Goal: Information Seeking & Learning: Check status

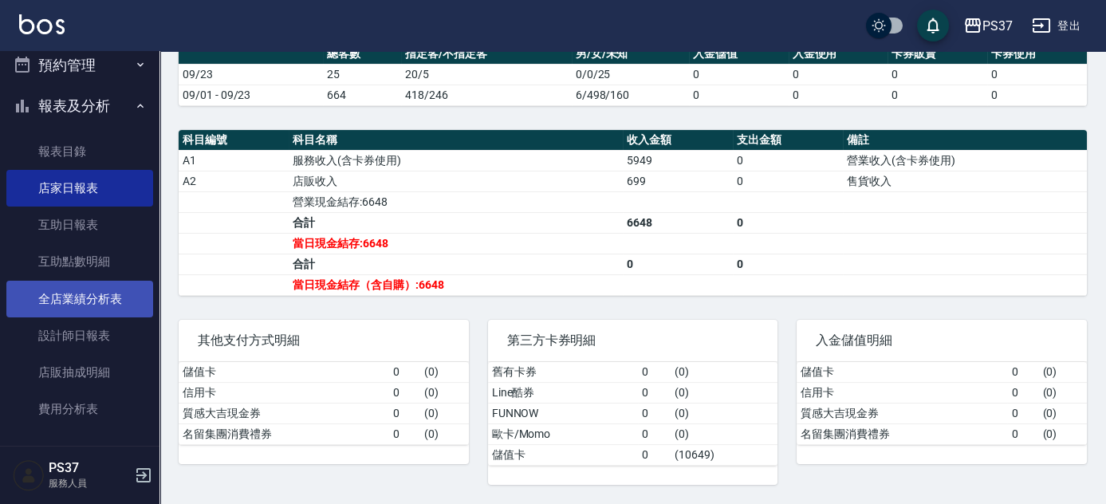
scroll to position [574, 0]
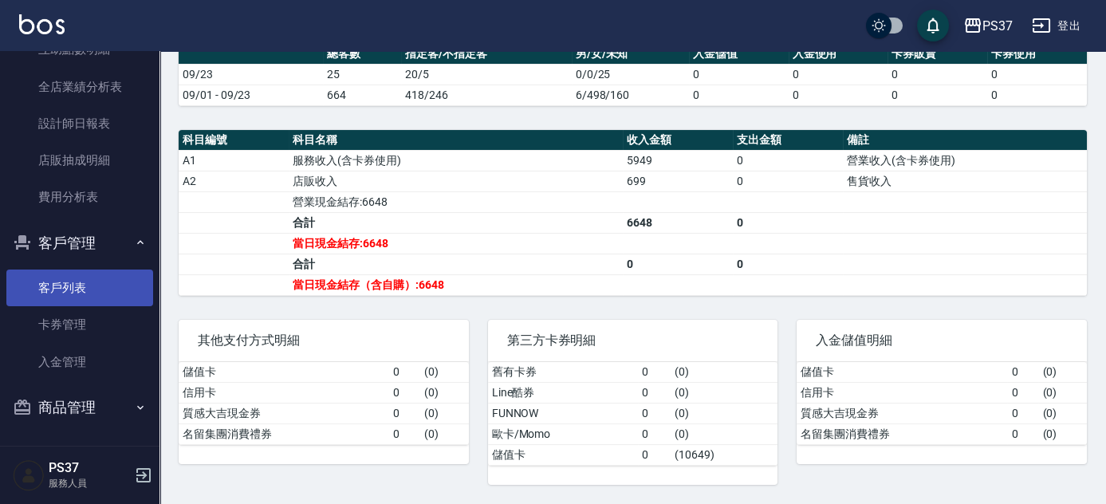
click at [98, 303] on link "客戶列表" at bounding box center [79, 288] width 147 height 37
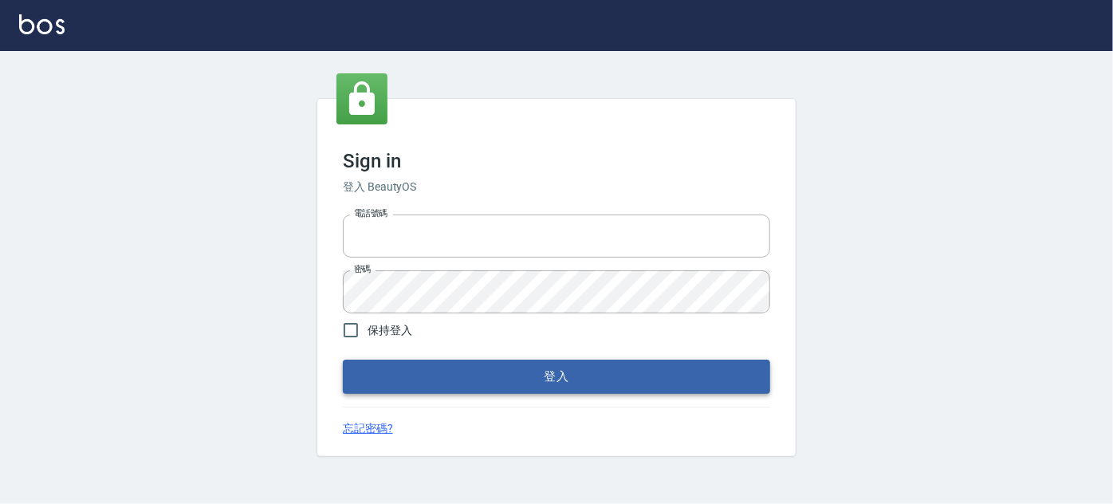
type input "037692666"
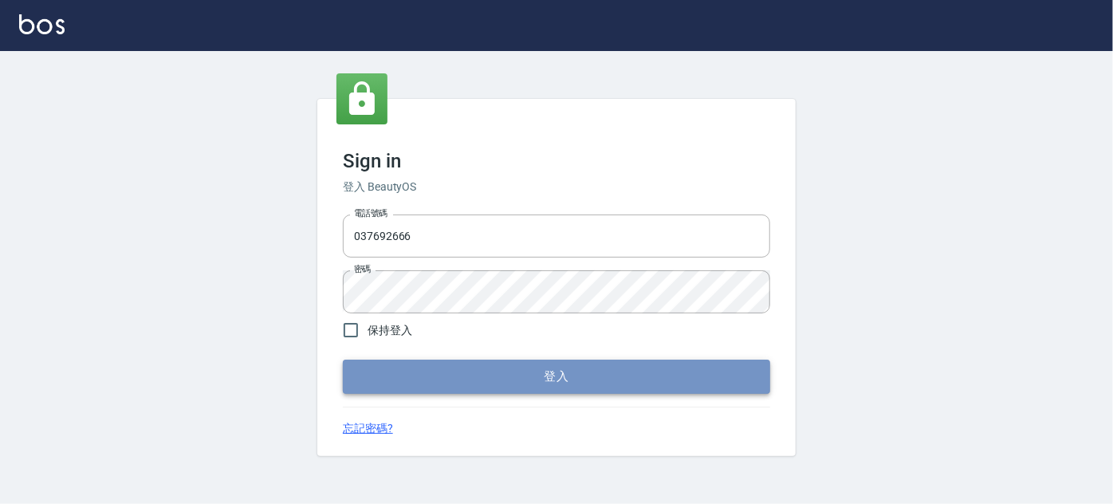
click at [496, 371] on button "登入" at bounding box center [556, 376] width 427 height 33
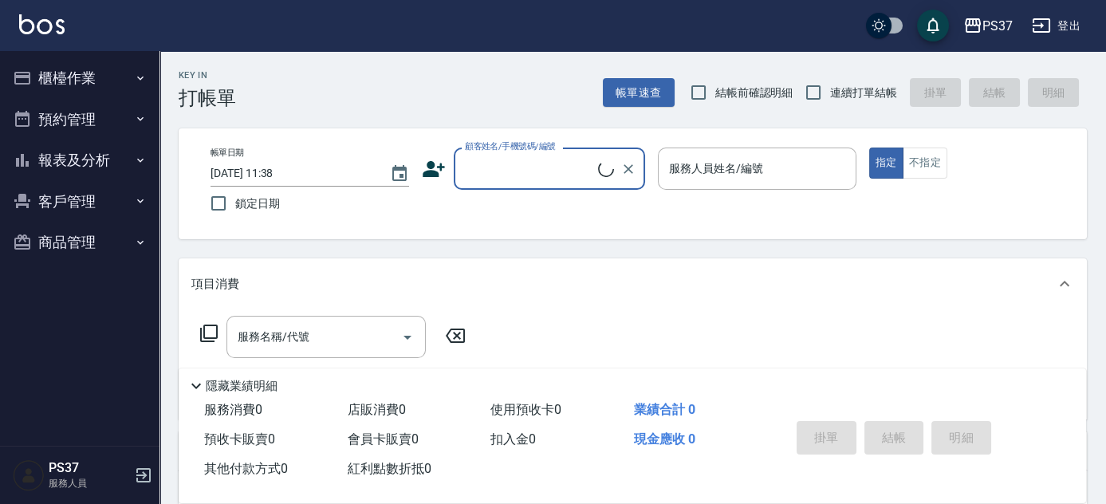
click at [100, 195] on button "客戶管理" at bounding box center [79, 201] width 147 height 41
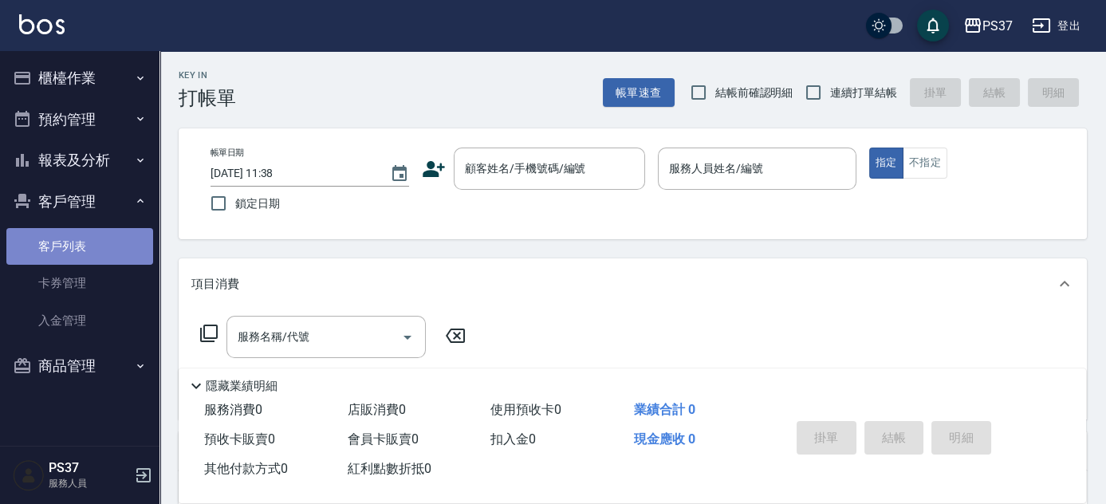
click at [112, 240] on link "客戶列表" at bounding box center [79, 246] width 147 height 37
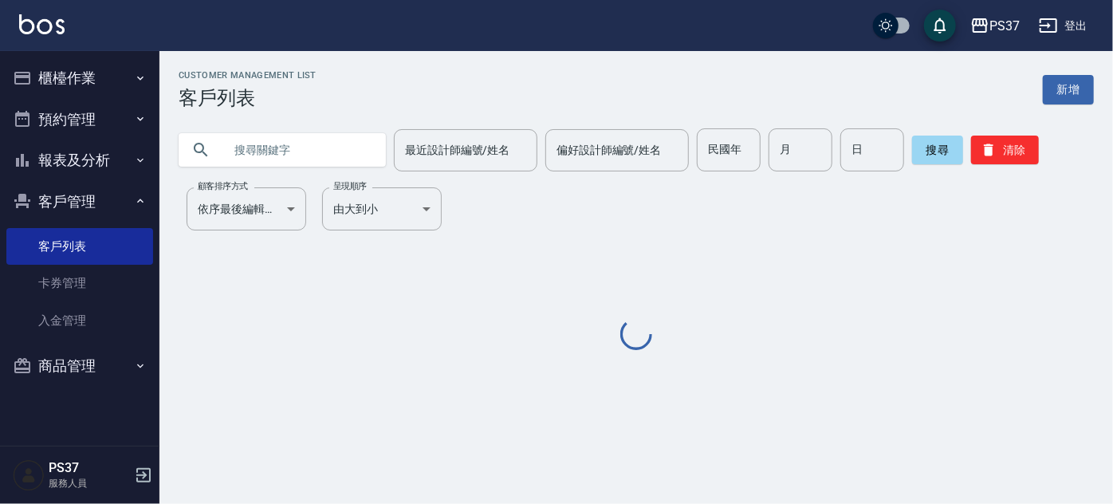
click at [759, 159] on div "民國年 民國年 月 月 日 日" at bounding box center [800, 149] width 207 height 43
click at [744, 159] on input "民國年" at bounding box center [729, 149] width 64 height 43
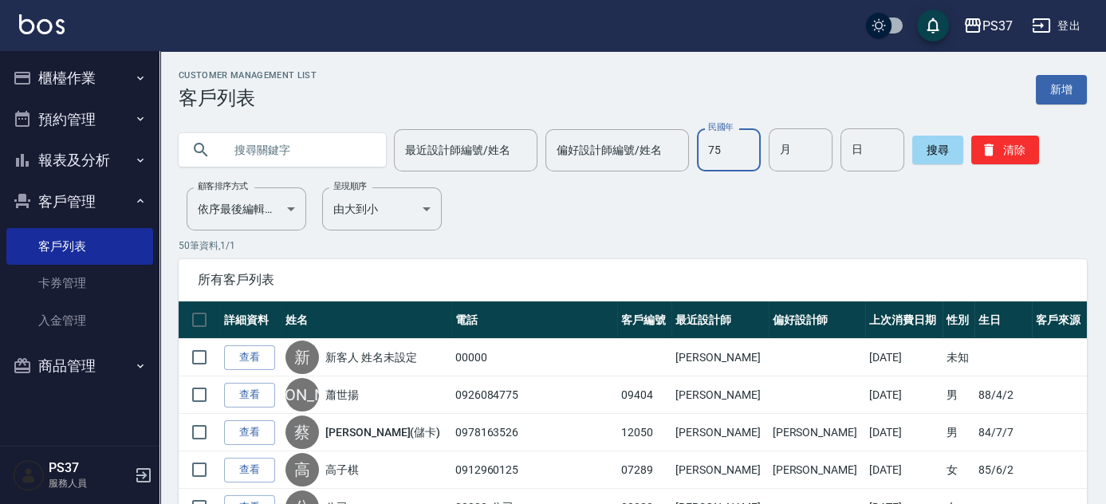
type input "75"
type input "11"
type input "05"
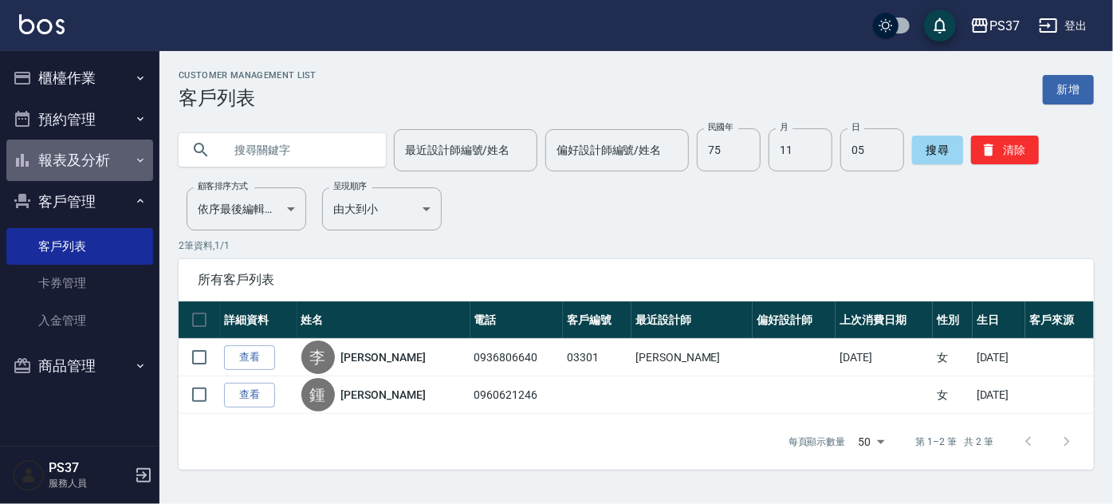
click at [59, 155] on button "報表及分析" at bounding box center [79, 160] width 147 height 41
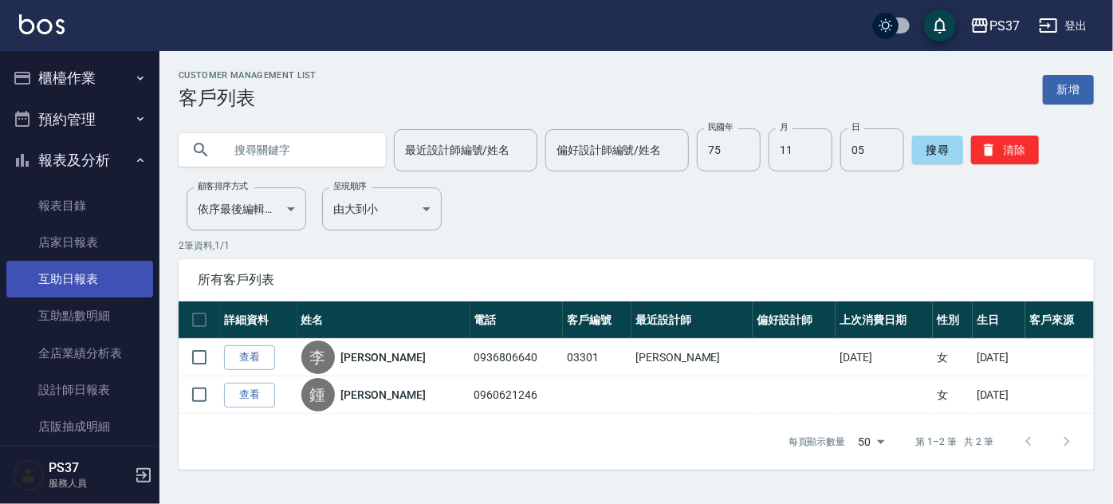
click at [57, 285] on link "互助日報表" at bounding box center [79, 279] width 147 height 37
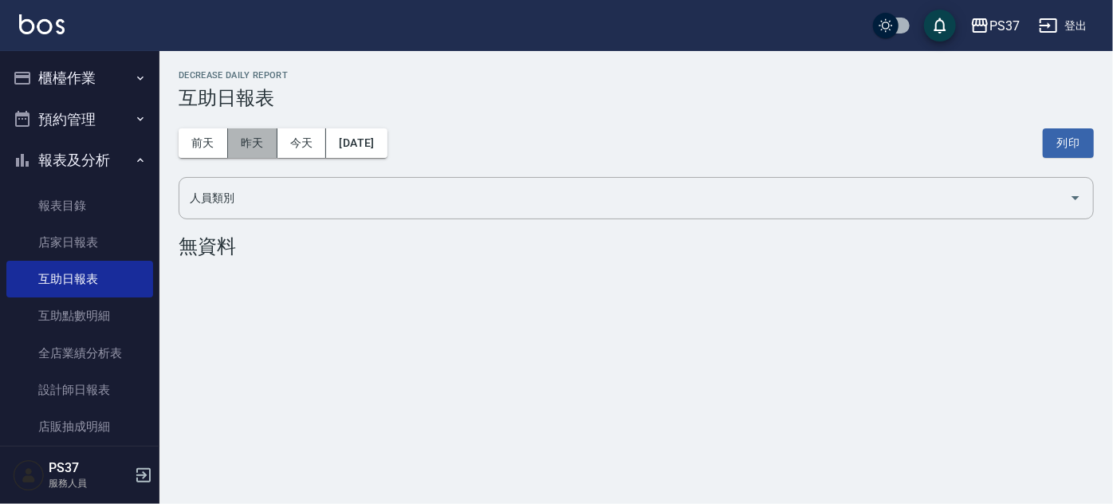
click at [244, 142] on button "昨天" at bounding box center [252, 143] width 49 height 30
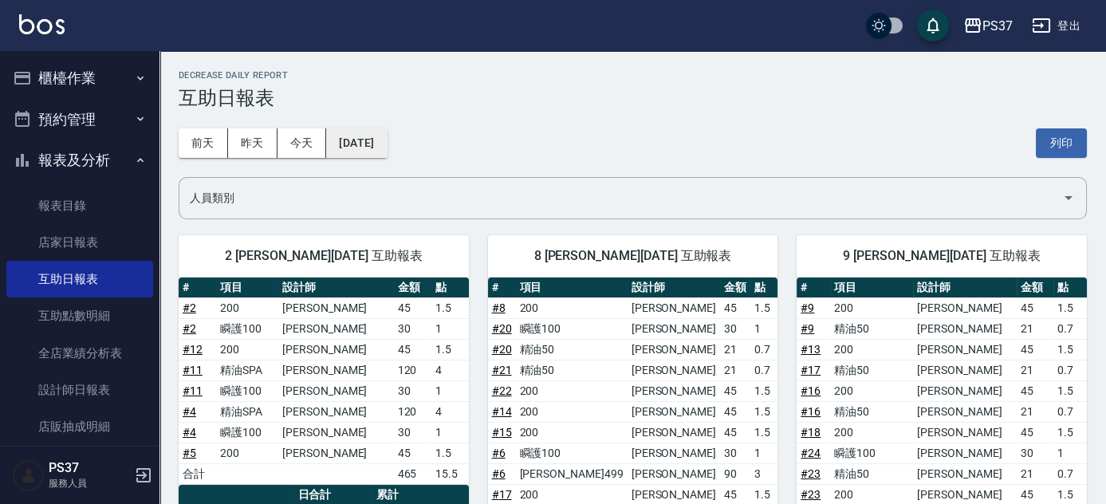
click at [356, 137] on button "[DATE]" at bounding box center [356, 143] width 61 height 30
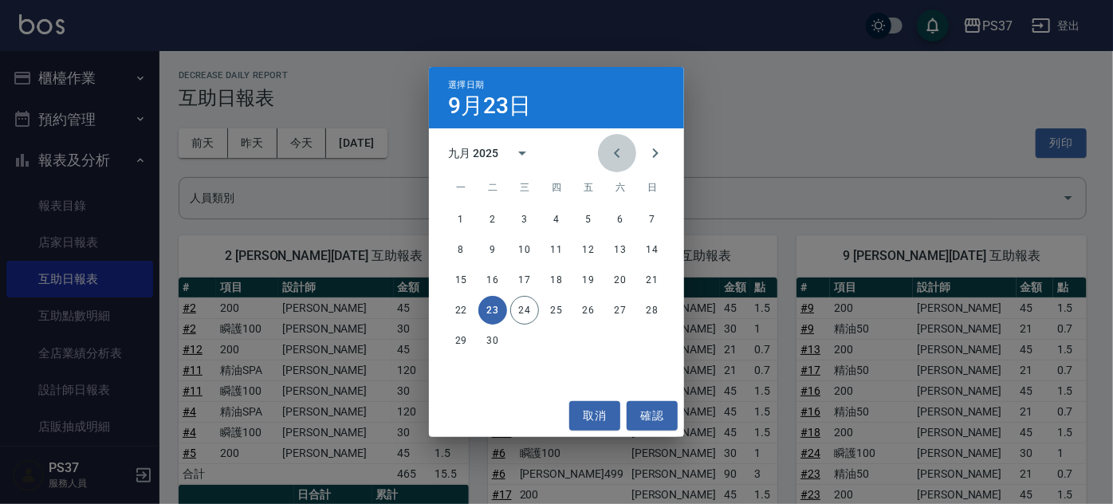
click at [612, 153] on icon "Previous month" at bounding box center [617, 153] width 19 height 19
click at [616, 307] on button "23" at bounding box center [620, 310] width 29 height 29
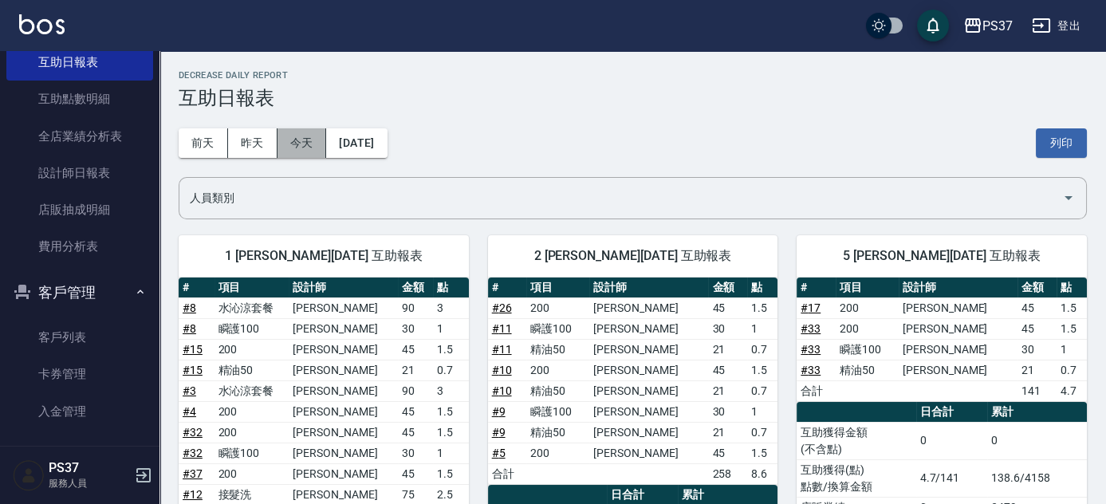
click at [310, 144] on button "今天" at bounding box center [301, 143] width 49 height 30
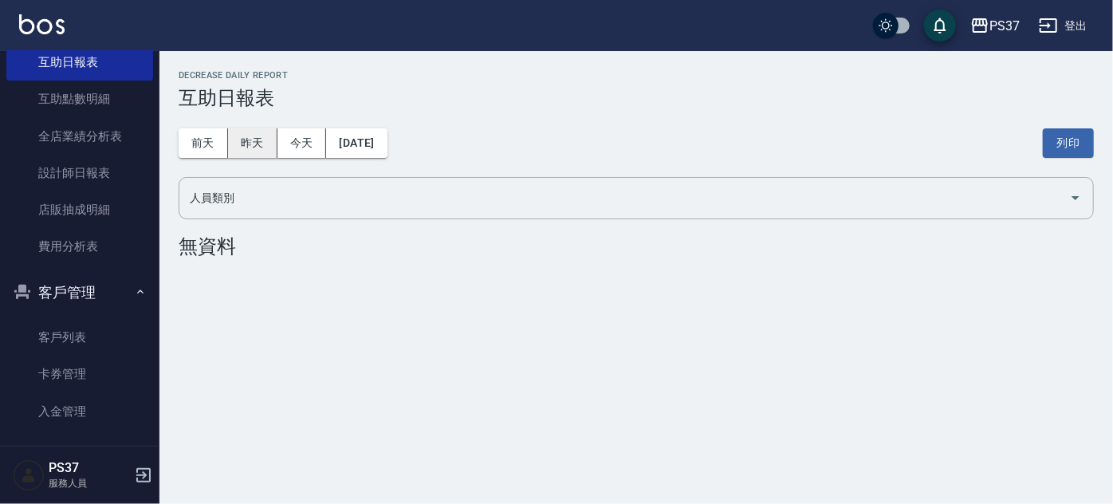
click at [266, 141] on button "昨天" at bounding box center [252, 143] width 49 height 30
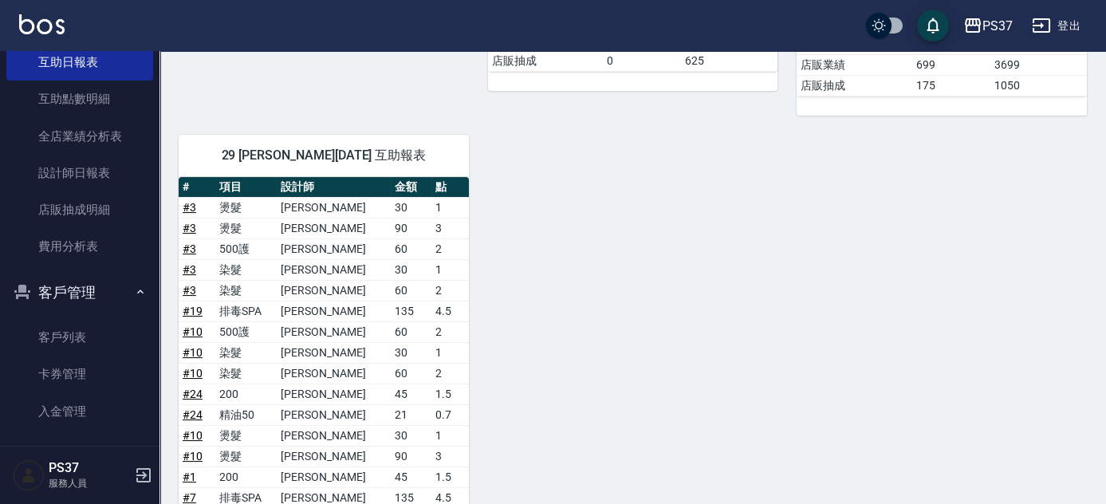
scroll to position [881, 0]
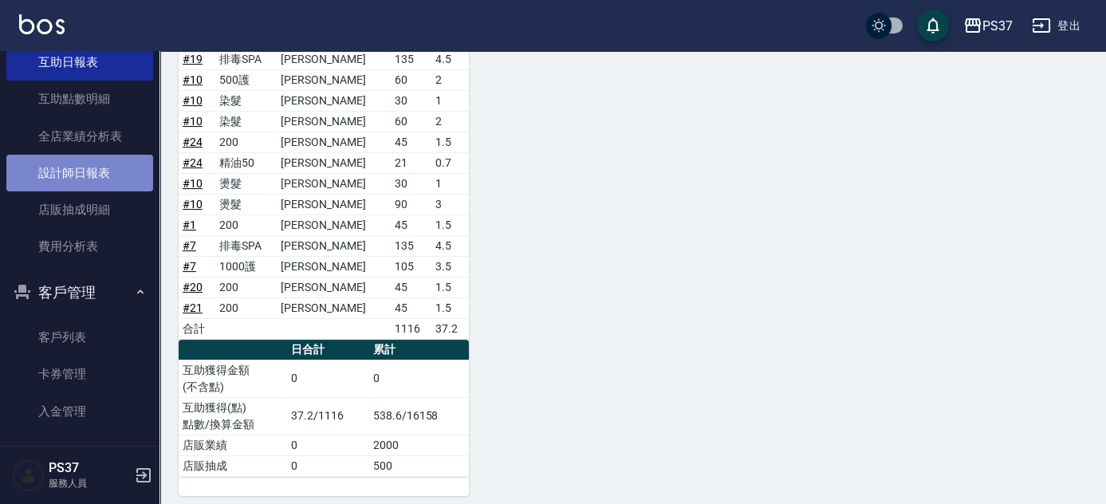
click at [86, 188] on link "設計師日報表" at bounding box center [79, 173] width 147 height 37
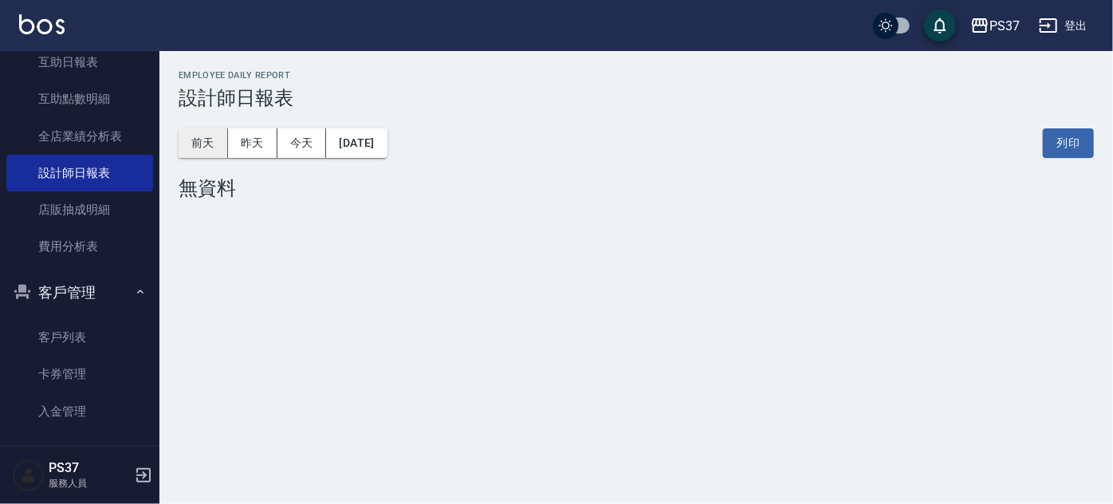
click at [210, 148] on button "前天" at bounding box center [203, 143] width 49 height 30
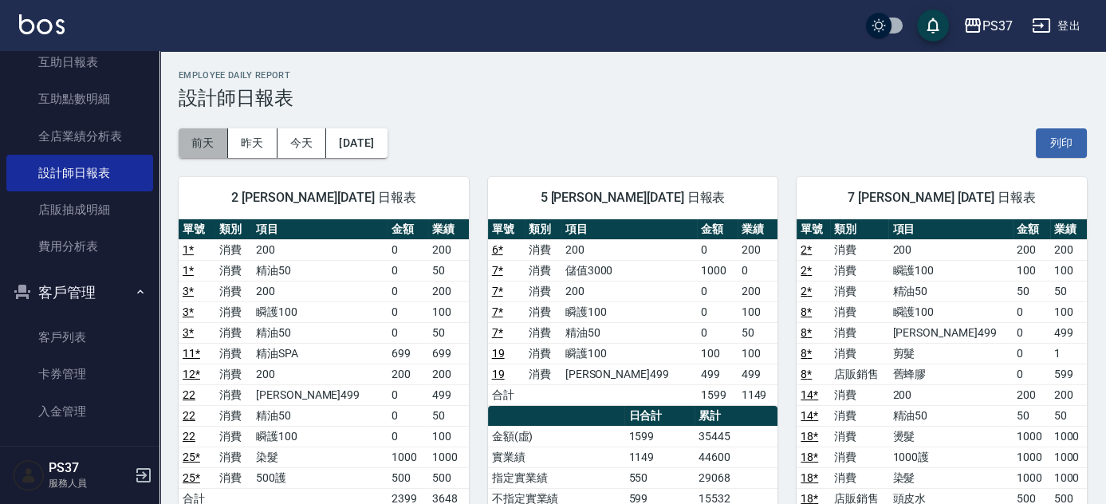
click at [201, 142] on button "前天" at bounding box center [203, 143] width 49 height 30
click at [202, 136] on button "前天" at bounding box center [203, 143] width 49 height 30
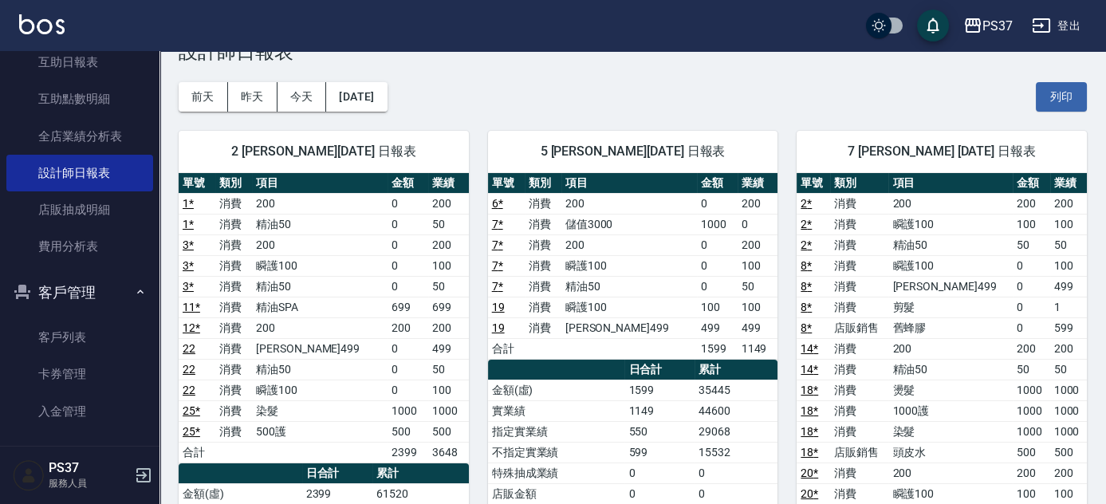
scroll to position [72, 0]
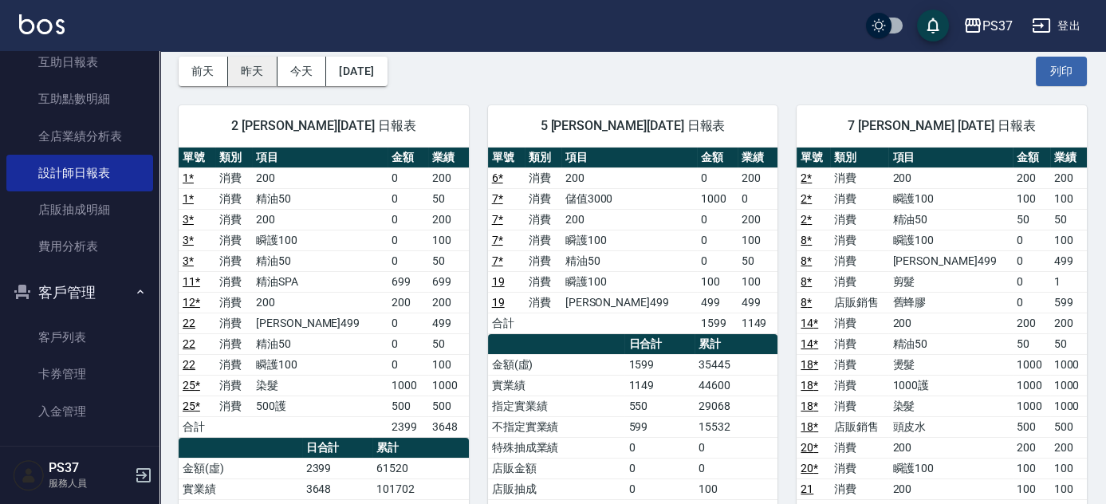
click at [244, 78] on button "昨天" at bounding box center [252, 72] width 49 height 30
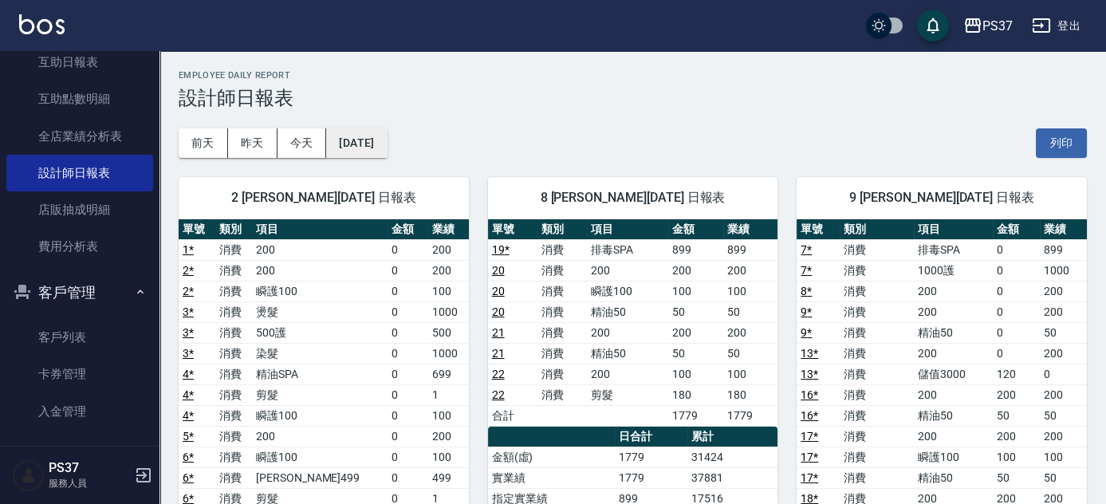
click at [387, 146] on button "[DATE]" at bounding box center [356, 143] width 61 height 30
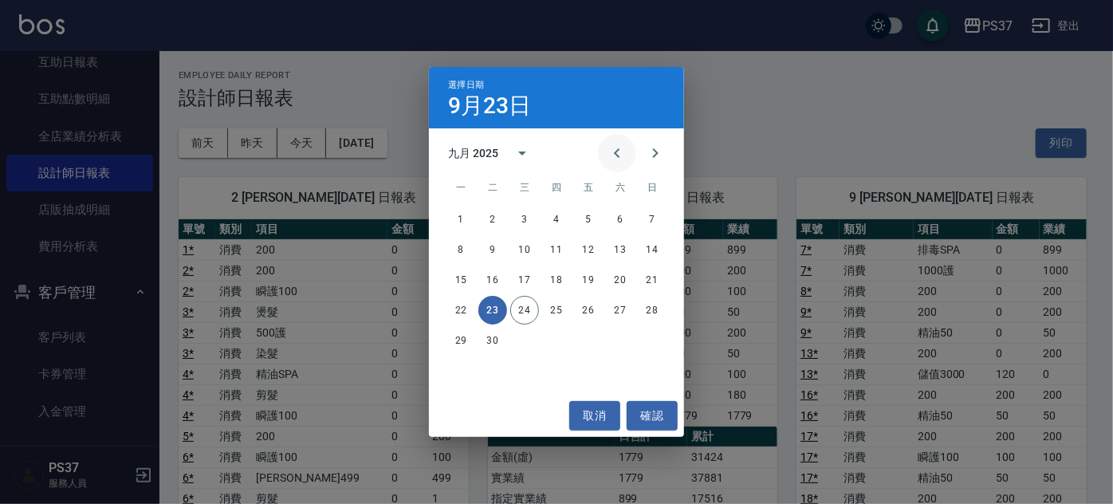
click at [624, 149] on icon "Previous month" at bounding box center [617, 153] width 19 height 19
click at [584, 308] on button "22" at bounding box center [588, 310] width 29 height 29
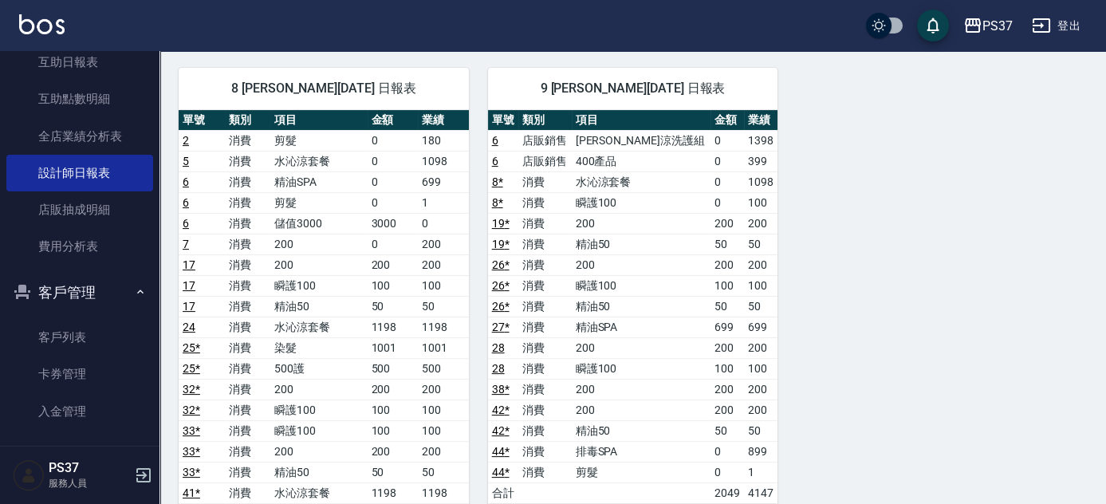
scroll to position [1159, 0]
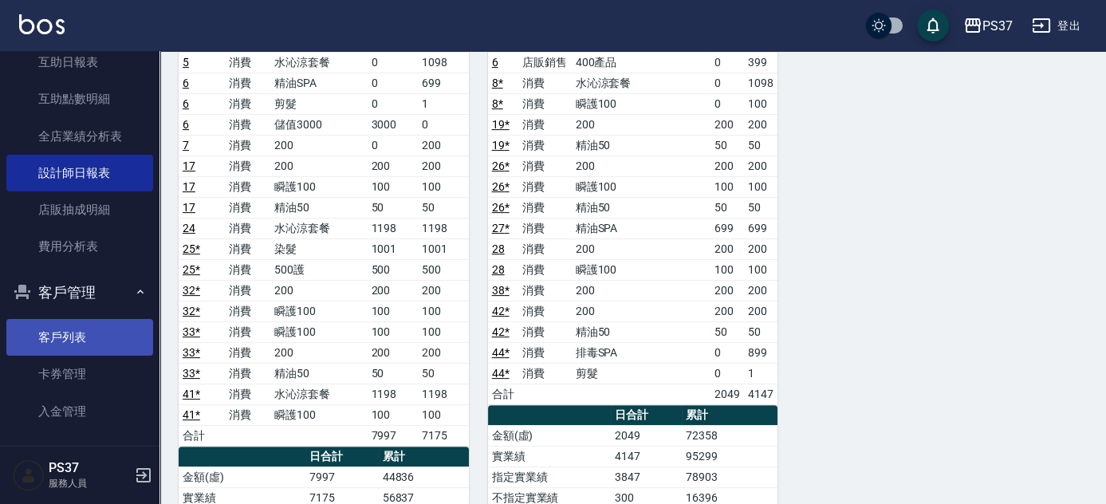
click at [69, 340] on link "客戶列表" at bounding box center [79, 337] width 147 height 37
